Goal: Task Accomplishment & Management: Use online tool/utility

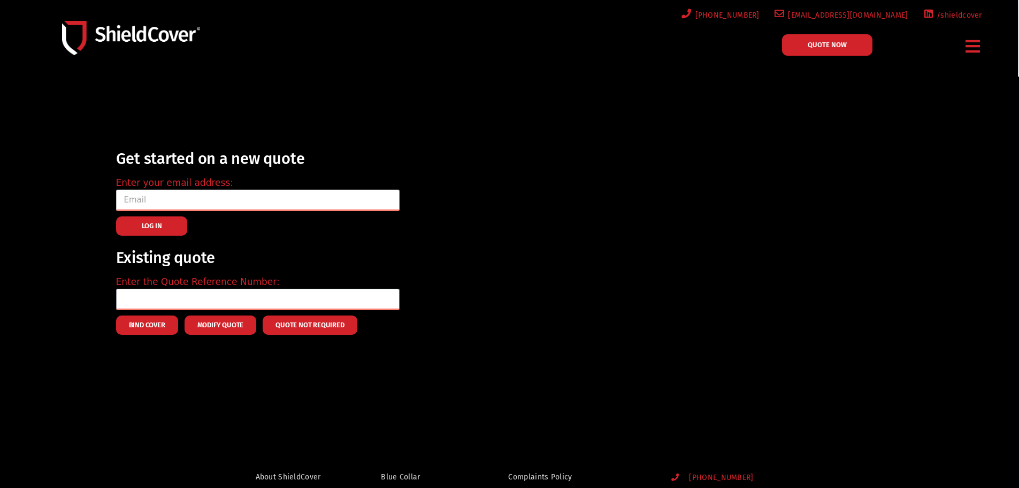
click at [197, 201] on input "email" at bounding box center [258, 199] width 284 height 21
click at [836, 52] on link "QUOTE NOW" at bounding box center [827, 44] width 90 height 21
click at [195, 204] on input "email" at bounding box center [258, 199] width 284 height 21
type input "[PERSON_NAME][EMAIL_ADDRESS][DOMAIN_NAME]"
click at [144, 243] on div "Get started on a new quote Enter your email address: [PERSON_NAME][EMAIL_ADDRES…" at bounding box center [258, 242] width 284 height 184
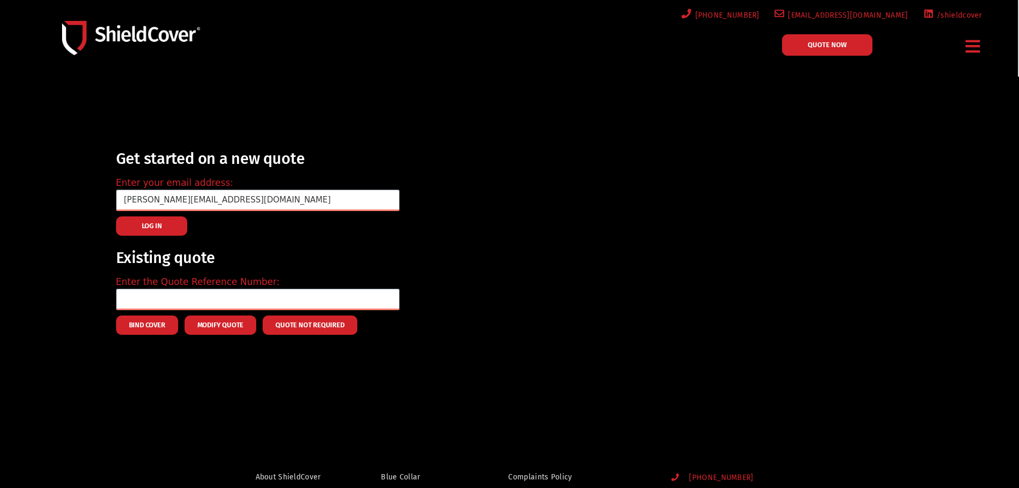
click at [164, 219] on button "LOG IN" at bounding box center [152, 225] width 72 height 19
